Goal: Task Accomplishment & Management: Complete application form

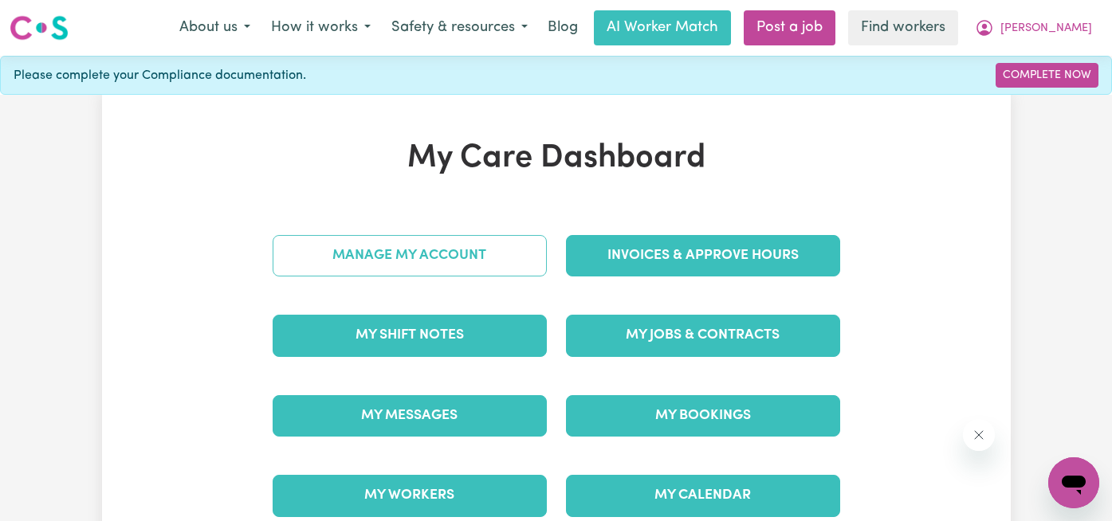
click at [458, 243] on link "Manage My Account" at bounding box center [410, 255] width 274 height 41
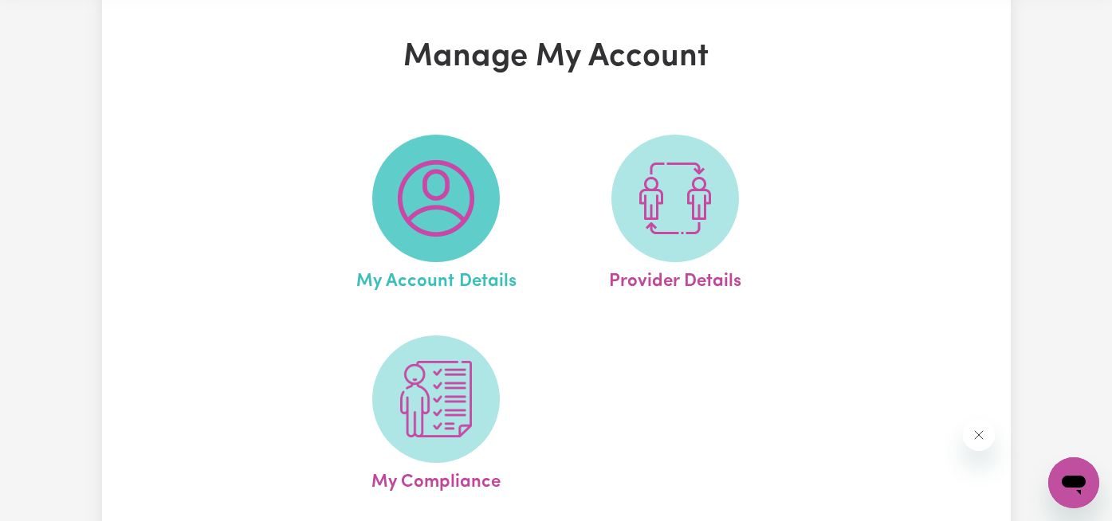
scroll to position [52, 0]
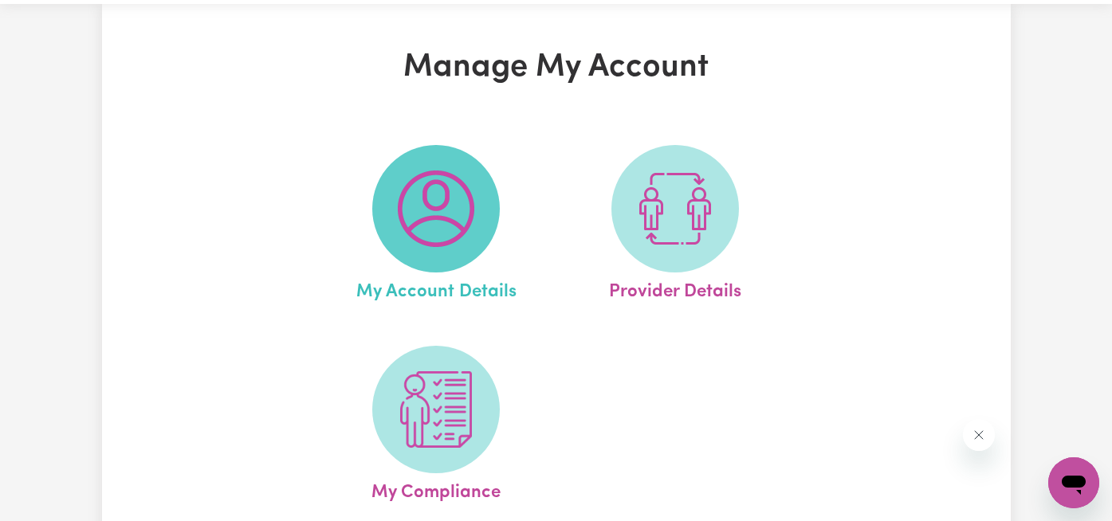
click at [401, 222] on img at bounding box center [436, 209] width 77 height 77
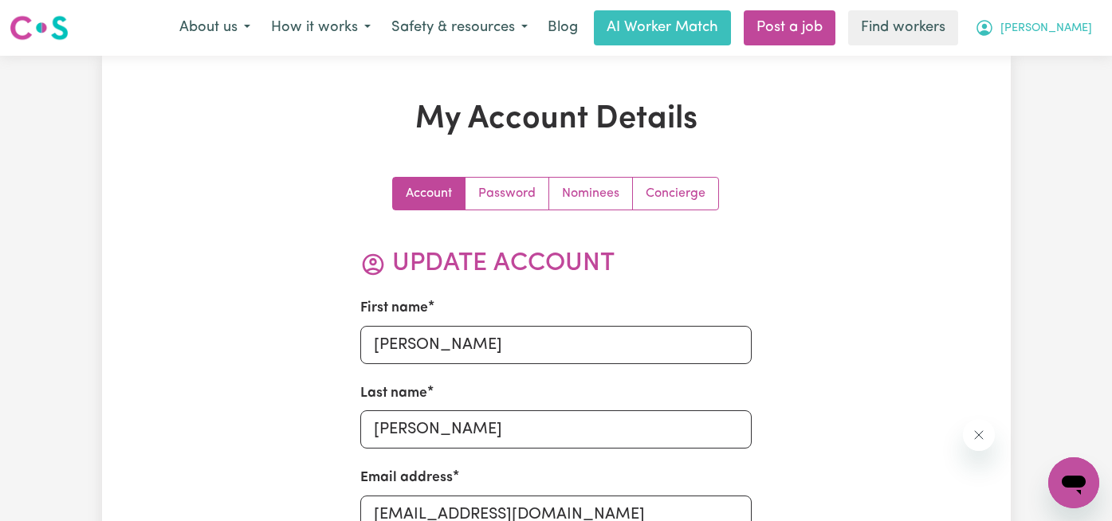
click at [1079, 29] on span "Geoff" at bounding box center [1046, 29] width 92 height 18
click at [1073, 60] on link "My Dashboard" at bounding box center [1039, 62] width 126 height 30
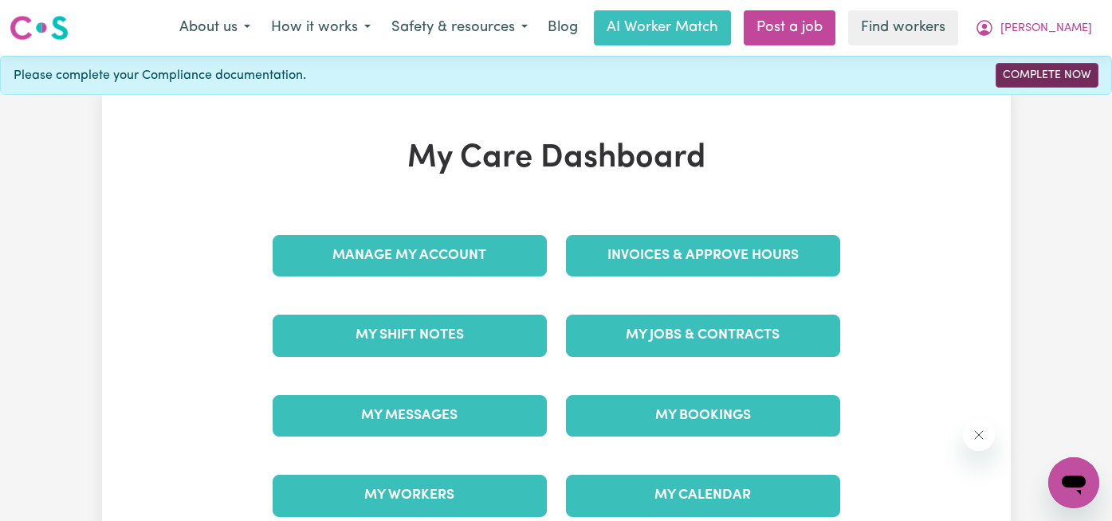
click at [1031, 81] on link "Complete Now" at bounding box center [1047, 75] width 103 height 25
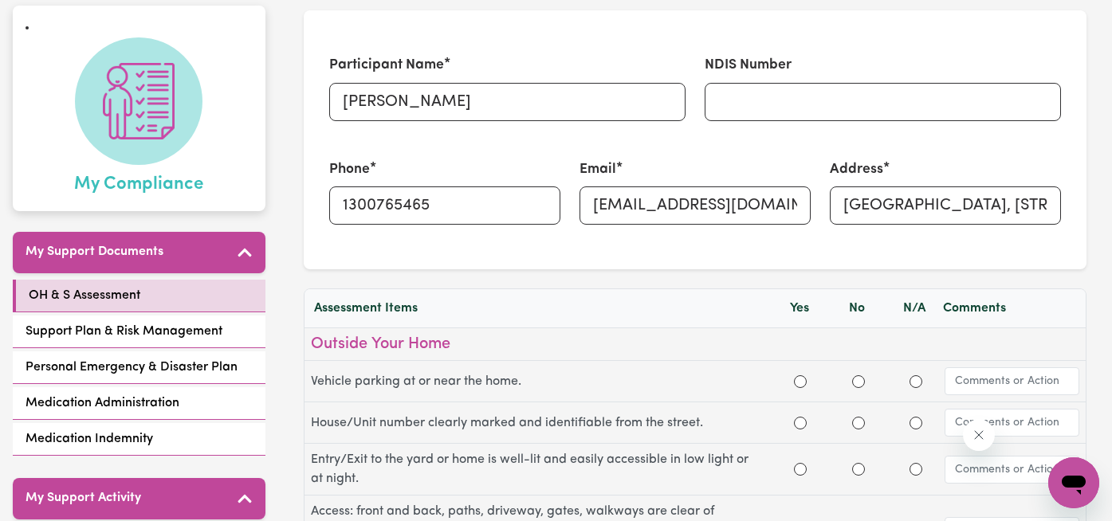
scroll to position [165, 0]
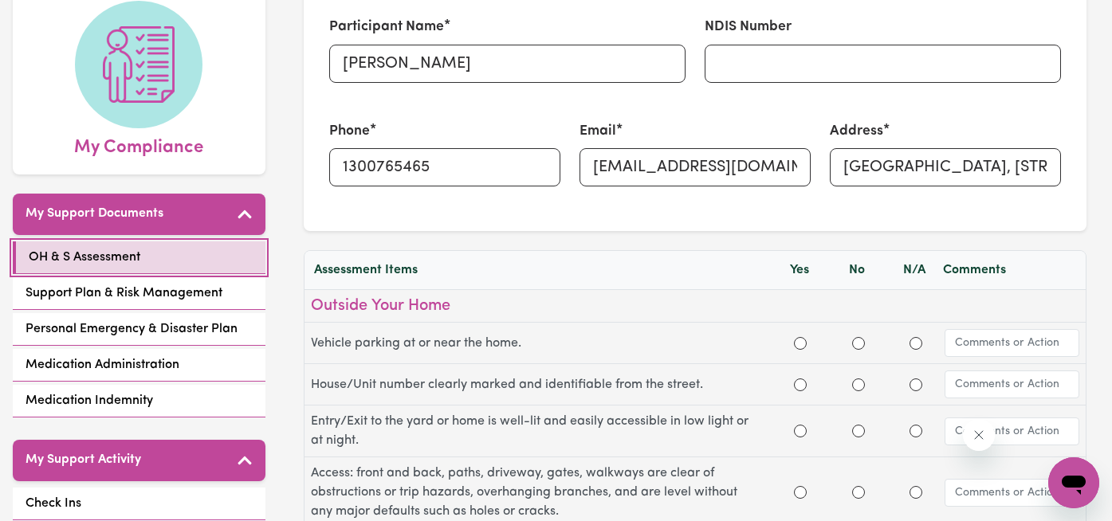
click at [146, 257] on link "OH & S Assessment" at bounding box center [139, 258] width 253 height 33
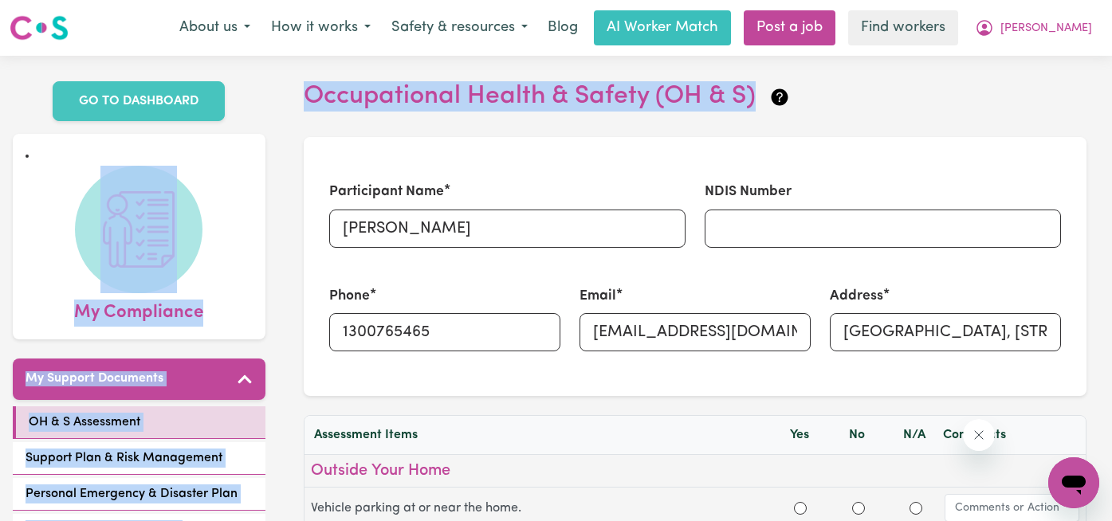
drag, startPoint x: 733, startPoint y: 94, endPoint x: 254, endPoint y: 96, distance: 479.0
click at [309, 108] on h2 "Occupational Health & Safety (OH & S)" at bounding box center [695, 96] width 783 height 30
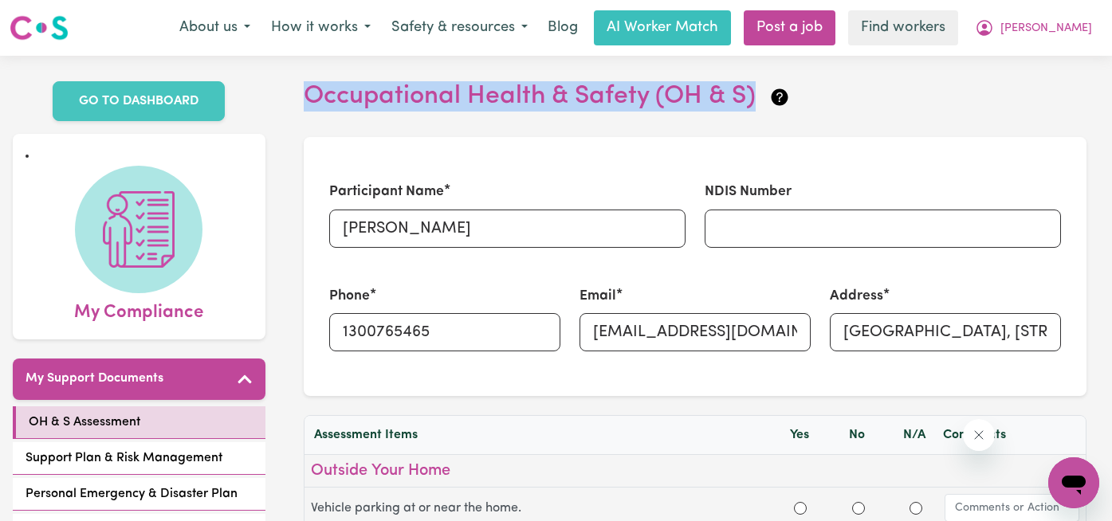
drag, startPoint x: 308, startPoint y: 94, endPoint x: 760, endPoint y: 94, distance: 452.7
click at [760, 94] on h2 "Occupational Health & Safety (OH & S)" at bounding box center [695, 96] width 783 height 30
copy h2 "Occupational Health & Safety (OH & S)"
